Goal: Information Seeking & Learning: Learn about a topic

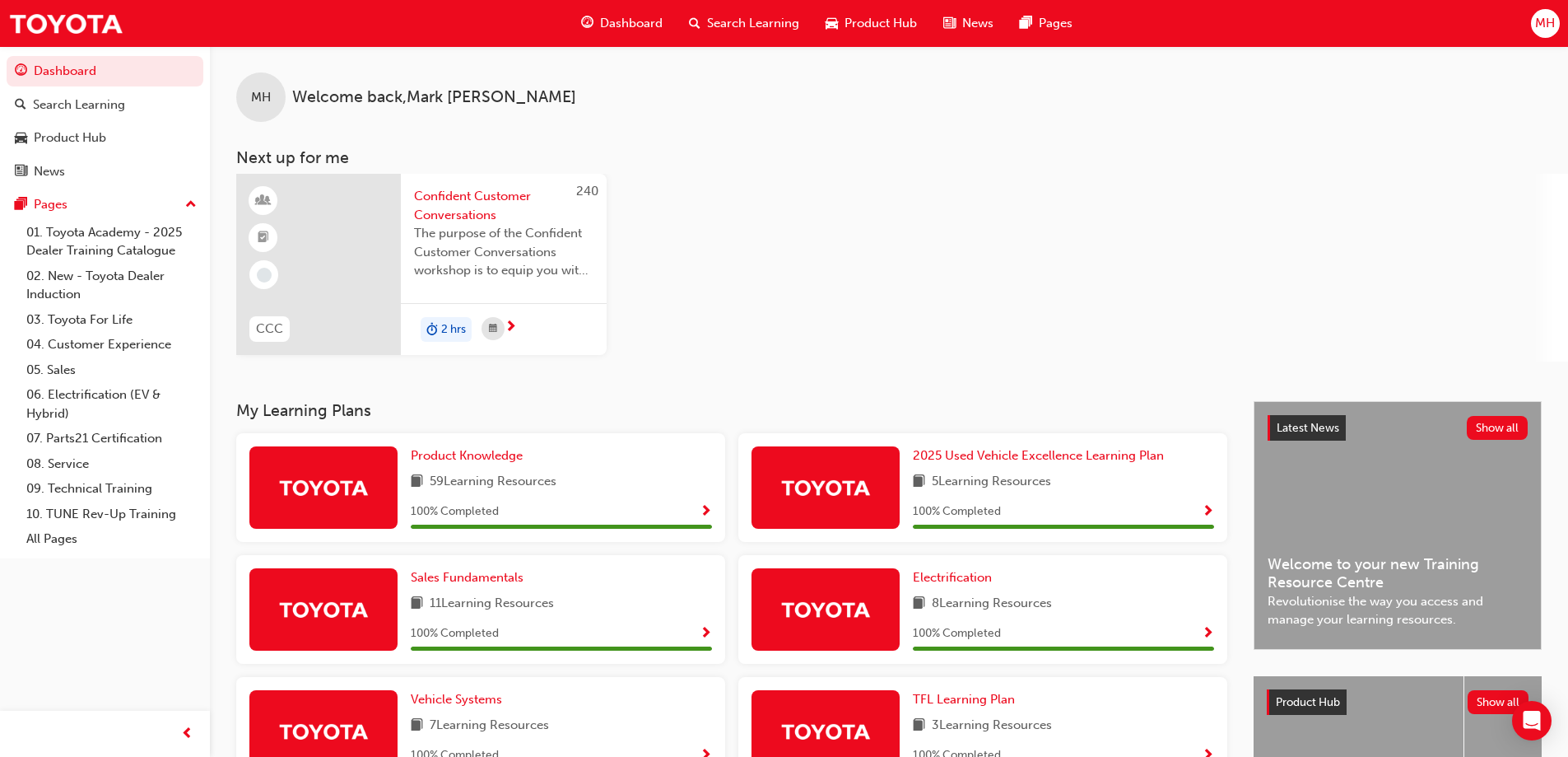
click at [618, 25] on span "Dashboard" at bounding box center [631, 23] width 63 height 19
click at [738, 23] on span "Search Learning" at bounding box center [753, 23] width 92 height 19
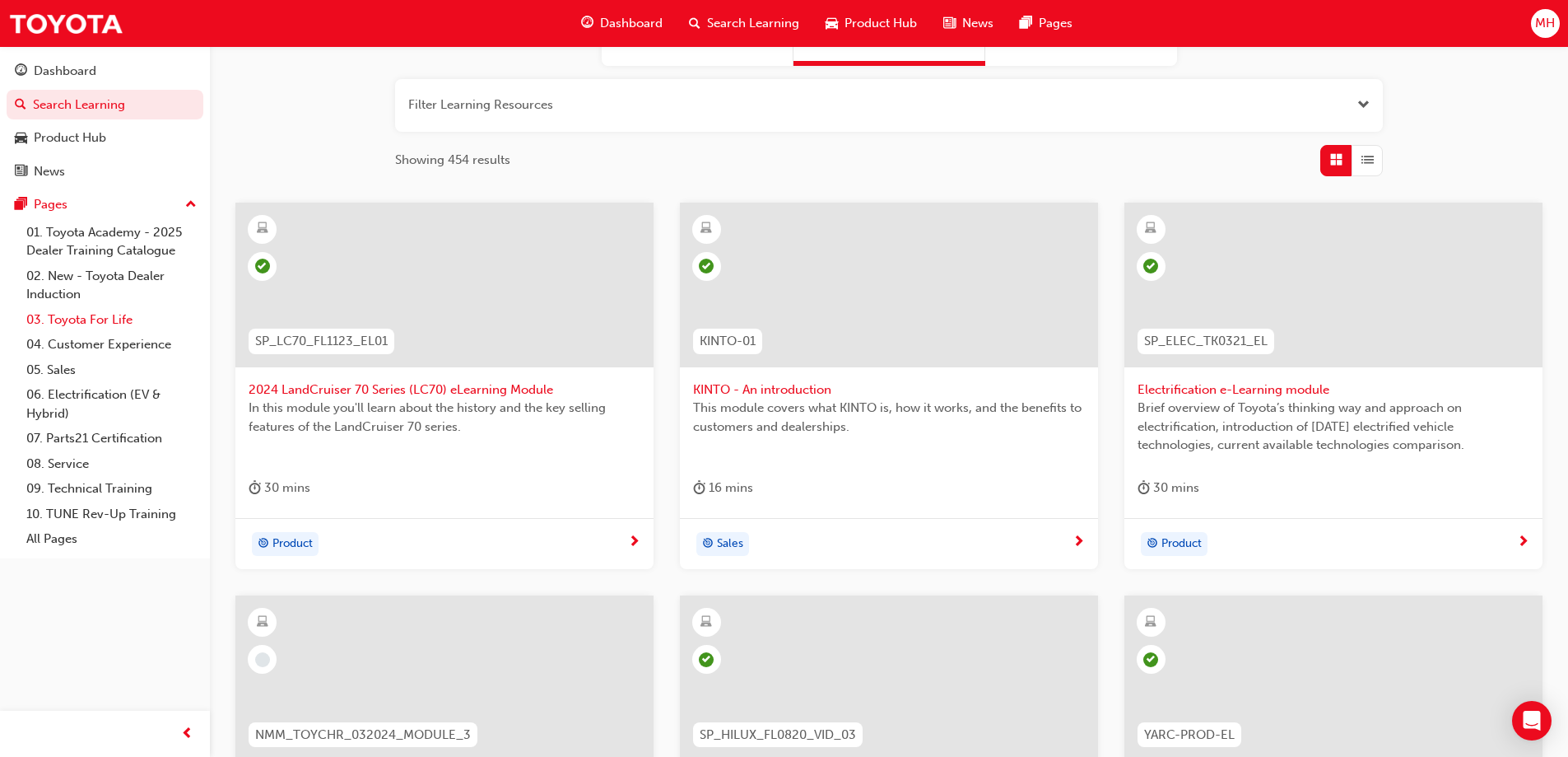
scroll to position [165, 0]
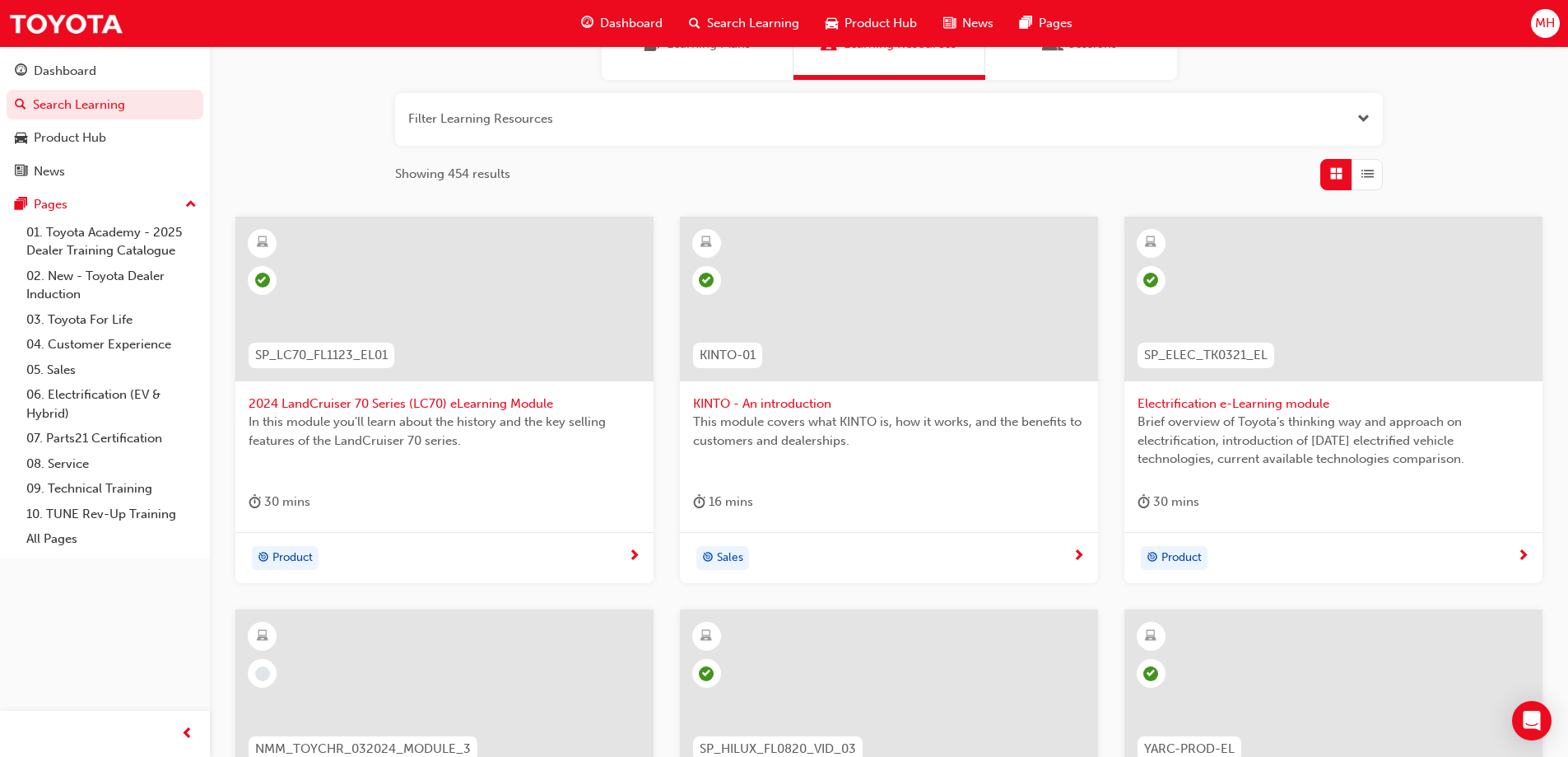
click at [403, 564] on div "Product" at bounding box center [438, 558] width 379 height 24
